Goal: Task Accomplishment & Management: Complete application form

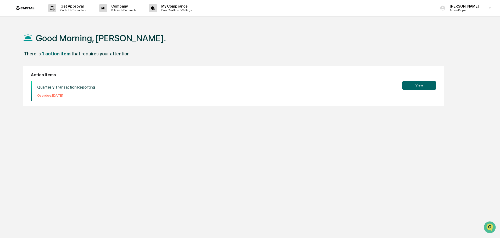
click at [407, 84] on button "View" at bounding box center [418, 85] width 33 height 9
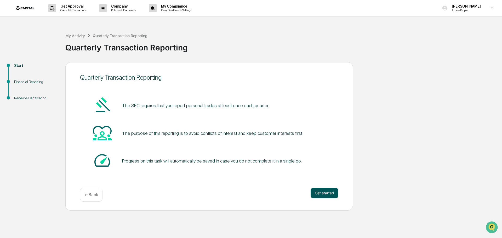
click at [320, 194] on button "Get started" at bounding box center [325, 193] width 28 height 10
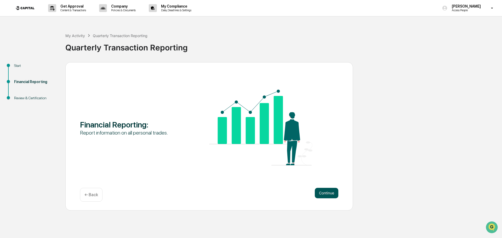
click at [326, 190] on button "Continue" at bounding box center [327, 193] width 24 height 10
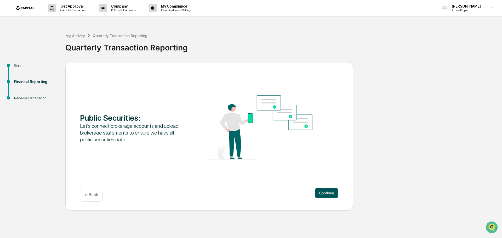
click at [322, 191] on button "Continue" at bounding box center [327, 193] width 24 height 10
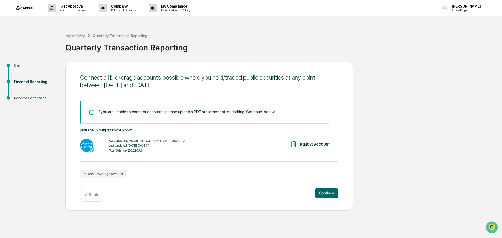
click at [314, 188] on div "Continue ← Back" at bounding box center [209, 195] width 259 height 14
click at [328, 192] on button "Continue" at bounding box center [327, 193] width 24 height 10
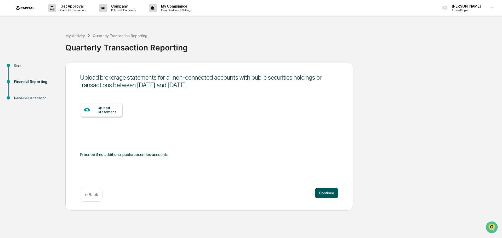
click at [325, 193] on button "Continue" at bounding box center [327, 193] width 24 height 10
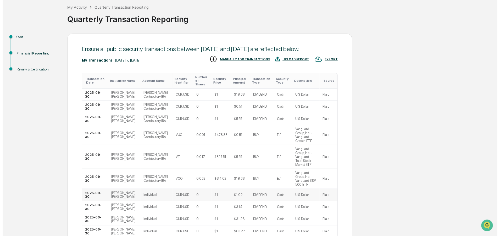
scroll to position [75, 0]
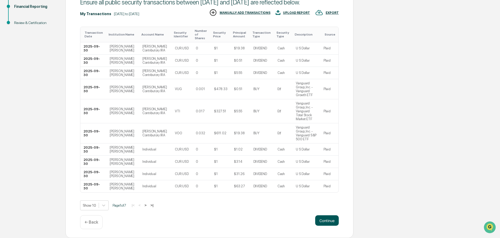
click at [324, 219] on button "Continue" at bounding box center [327, 221] width 24 height 10
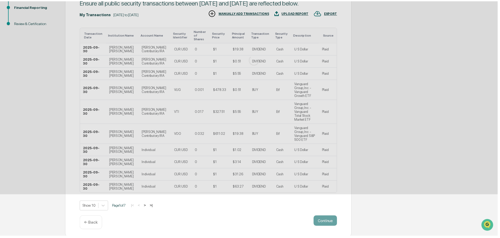
scroll to position [0, 0]
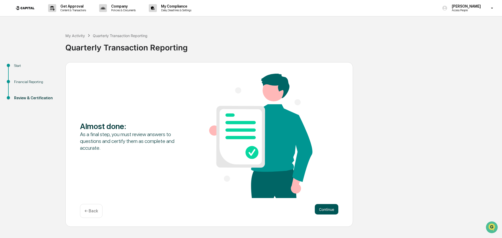
click at [315, 210] on button "Continue" at bounding box center [327, 209] width 24 height 10
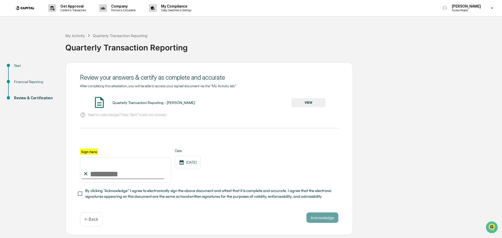
click at [97, 176] on input "Sign here" at bounding box center [125, 170] width 91 height 25
type input "**********"
click at [191, 187] on div "**********" at bounding box center [209, 174] width 259 height 51
click at [163, 200] on span "By clicking "Acknowledge" I agree to electronically sign the above document and…" at bounding box center [209, 194] width 249 height 12
click at [314, 221] on button "Acknowledge" at bounding box center [323, 218] width 32 height 10
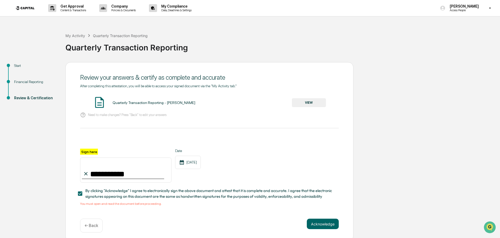
click at [142, 97] on div "Quarterly Transaction Reporting - [PERSON_NAME] VIEW" at bounding box center [209, 103] width 259 height 14
click at [311, 101] on button "VIEW" at bounding box center [309, 102] width 34 height 9
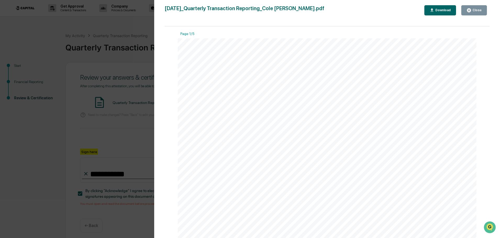
click at [480, 10] on div "Close" at bounding box center [476, 10] width 10 height 4
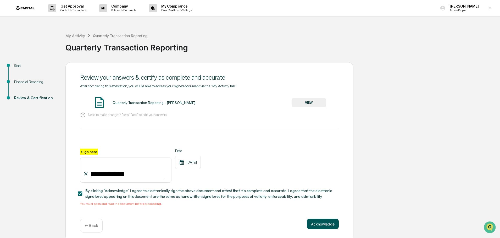
click at [329, 226] on button "Acknowledge" at bounding box center [323, 224] width 32 height 10
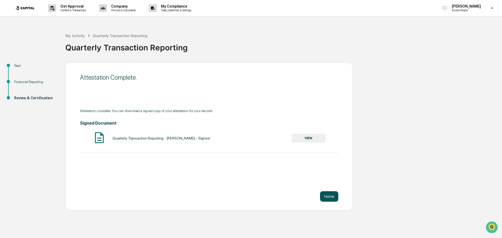
click at [326, 193] on button "Home" at bounding box center [329, 197] width 18 height 10
